Goal: Task Accomplishment & Management: Use online tool/utility

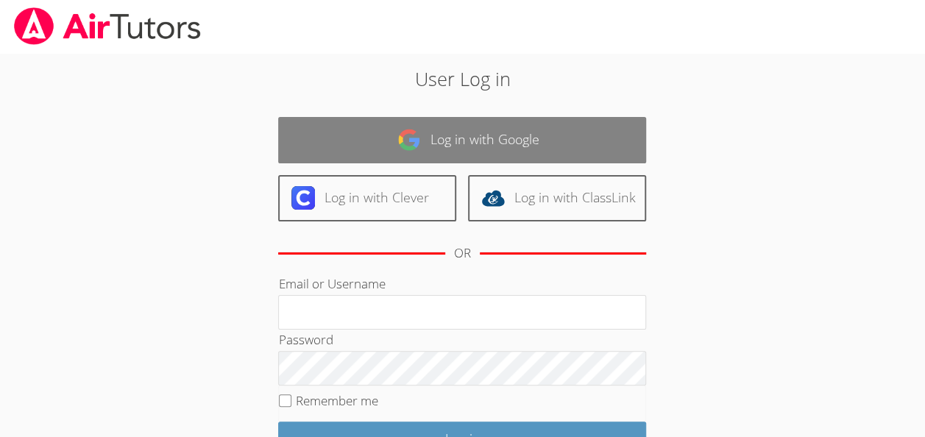
click at [480, 134] on link "Log in with Google" at bounding box center [462, 140] width 368 height 46
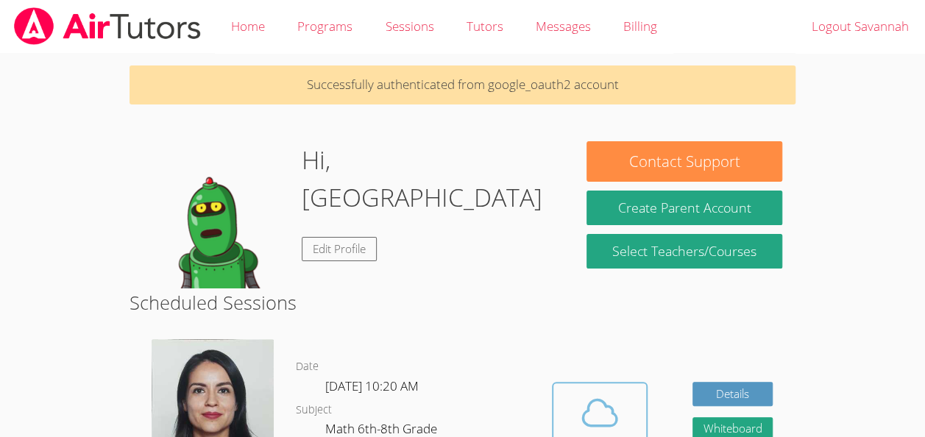
click at [615, 399] on icon at bounding box center [599, 412] width 41 height 41
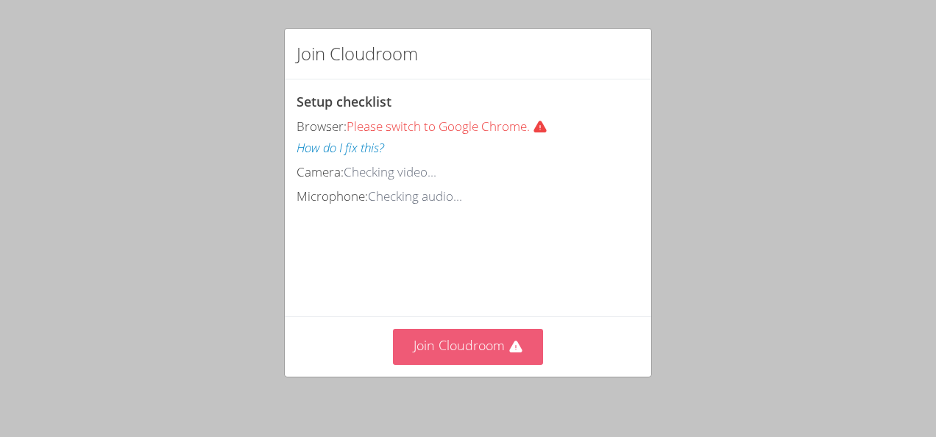
click at [471, 349] on button "Join Cloudroom" at bounding box center [468, 347] width 151 height 36
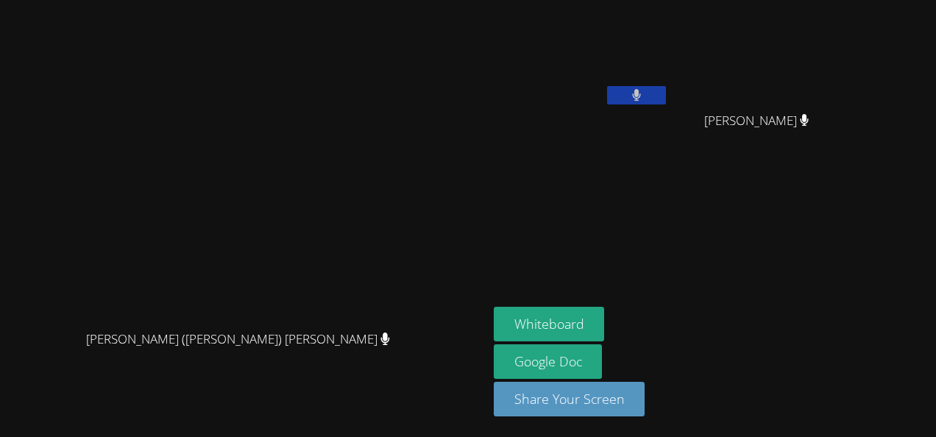
click at [666, 91] on button at bounding box center [636, 95] width 59 height 18
click at [666, 97] on button at bounding box center [636, 95] width 59 height 18
click at [644, 97] on icon at bounding box center [635, 95] width 15 height 13
click at [666, 90] on button at bounding box center [636, 95] width 59 height 18
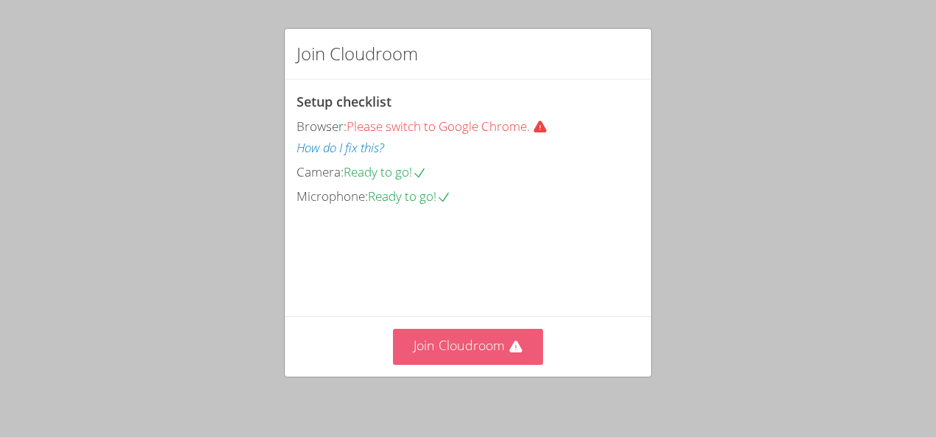
click at [474, 352] on button "Join Cloudroom" at bounding box center [468, 347] width 151 height 36
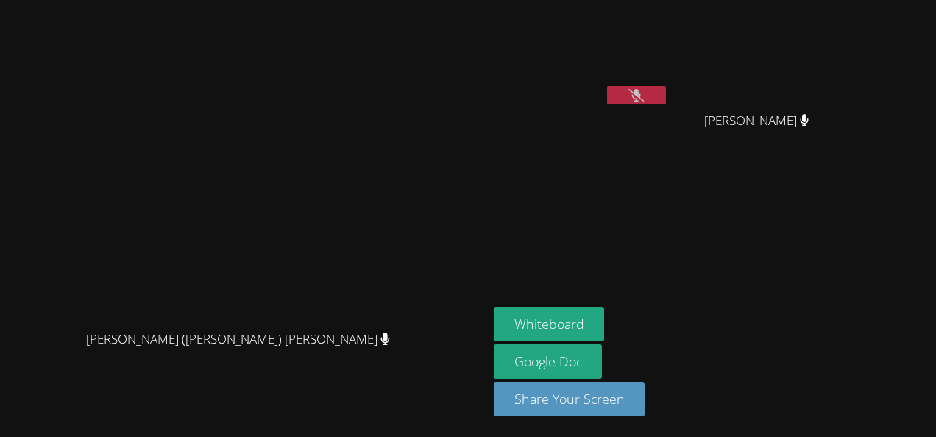
click at [666, 98] on button at bounding box center [636, 95] width 59 height 18
click at [666, 91] on button at bounding box center [636, 95] width 59 height 18
click at [605, 321] on button "Whiteboard" at bounding box center [549, 324] width 111 height 35
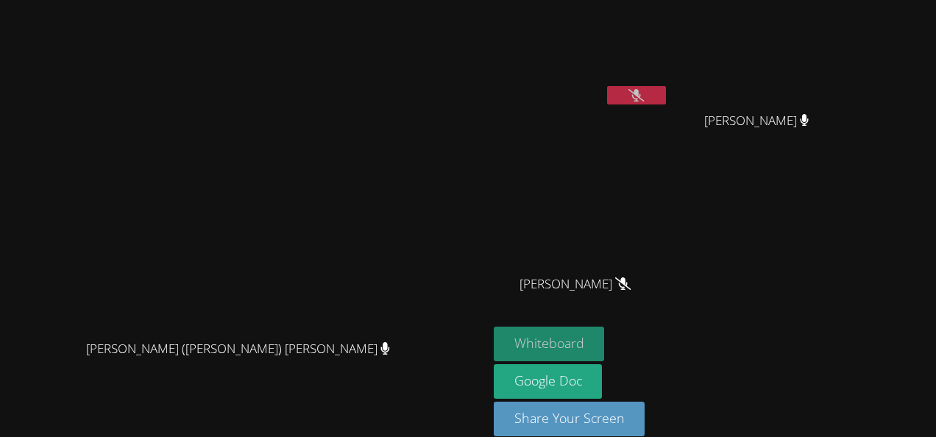
click at [602, 343] on button "Whiteboard" at bounding box center [549, 344] width 111 height 35
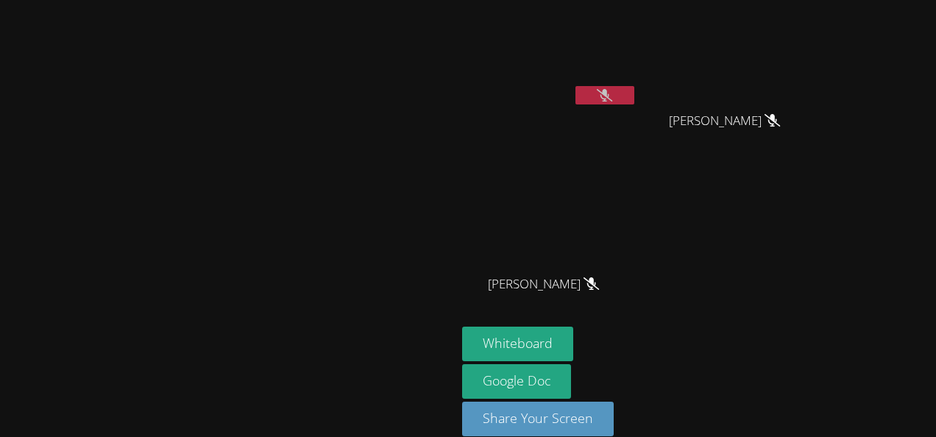
click at [634, 103] on button at bounding box center [604, 95] width 59 height 18
click at [634, 96] on button at bounding box center [604, 95] width 59 height 18
click at [573, 346] on button "Whiteboard" at bounding box center [517, 344] width 111 height 35
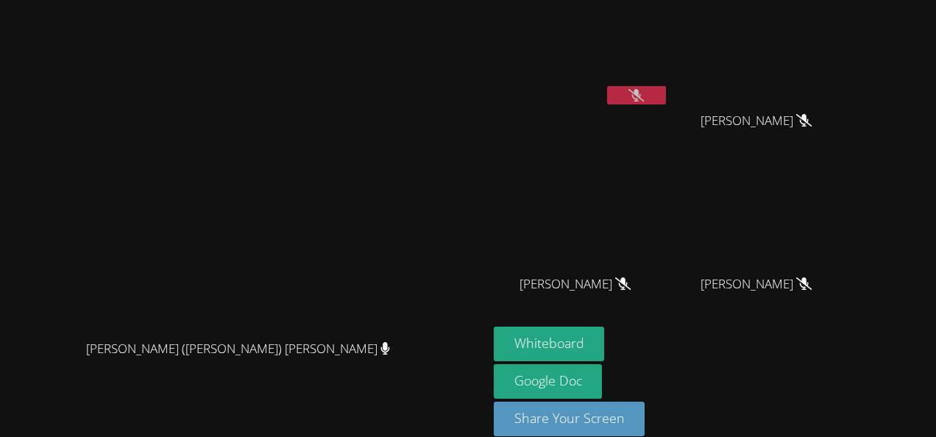
click at [666, 90] on button at bounding box center [636, 95] width 59 height 18
click at [641, 93] on icon at bounding box center [637, 95] width 10 height 13
click at [605, 328] on button "Whiteboard" at bounding box center [549, 344] width 111 height 35
click at [644, 90] on icon at bounding box center [635, 95] width 15 height 13
click at [666, 96] on button at bounding box center [636, 95] width 59 height 18
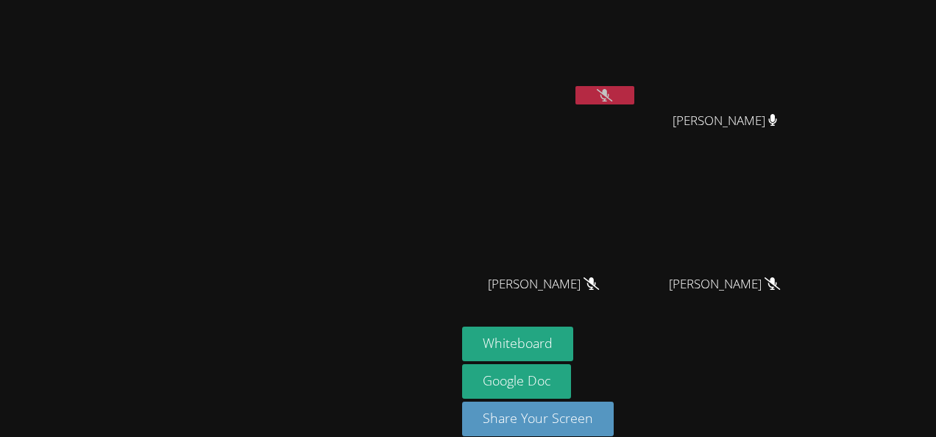
click at [634, 93] on button at bounding box center [604, 95] width 59 height 18
click at [610, 95] on icon at bounding box center [605, 95] width 10 height 13
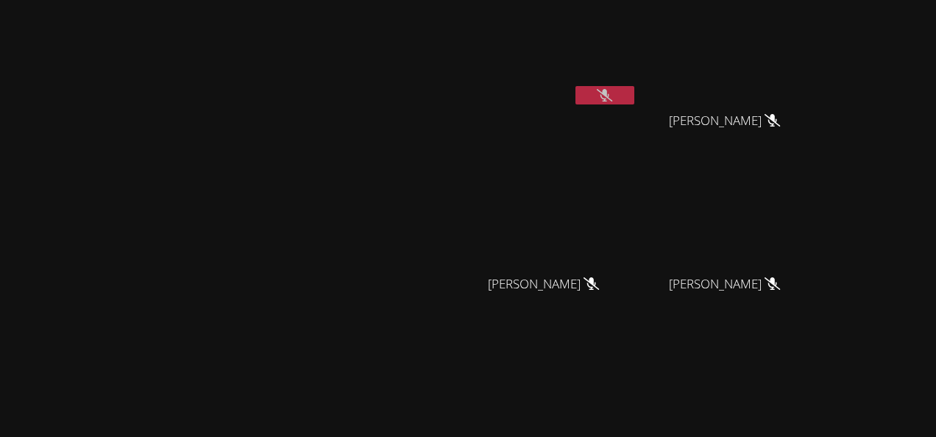
click at [634, 103] on button at bounding box center [604, 95] width 59 height 18
click at [634, 101] on button at bounding box center [604, 95] width 59 height 18
click at [612, 96] on icon at bounding box center [604, 95] width 15 height 13
click at [634, 99] on button at bounding box center [604, 95] width 59 height 18
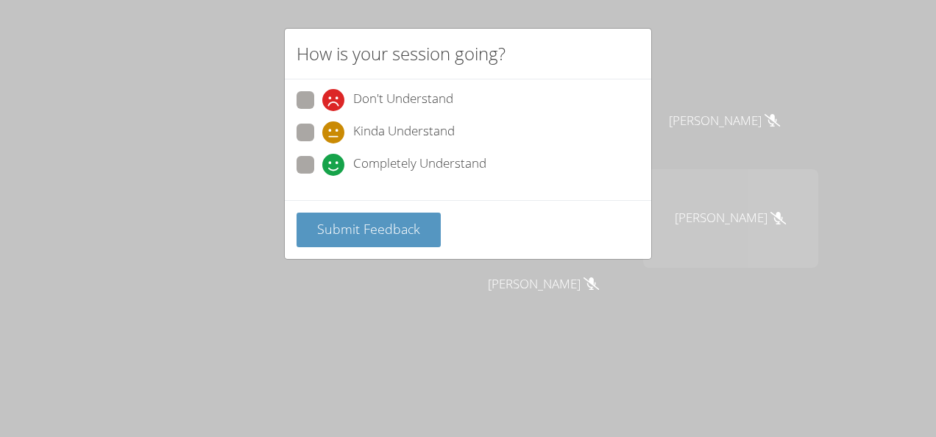
click at [322, 176] on span at bounding box center [322, 176] width 0 height 0
click at [322, 163] on input "Completely Understand" at bounding box center [328, 162] width 13 height 13
radio input "true"
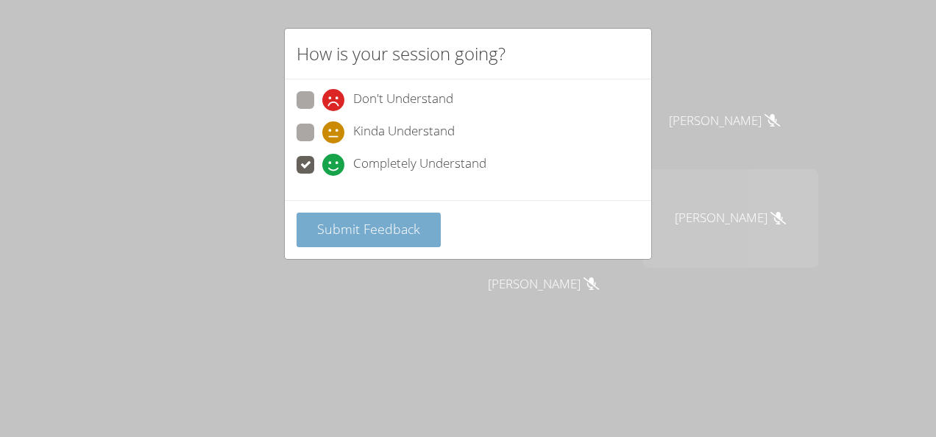
click at [363, 232] on span "Submit Feedback" at bounding box center [368, 229] width 103 height 18
